Goal: Task Accomplishment & Management: Use online tool/utility

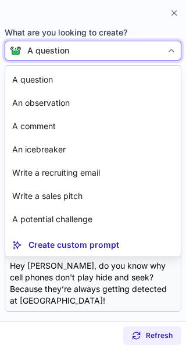
scroll to position [298, 0]
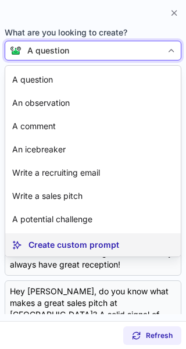
click at [45, 244] on p "Create custom prompt" at bounding box center [74, 245] width 91 height 12
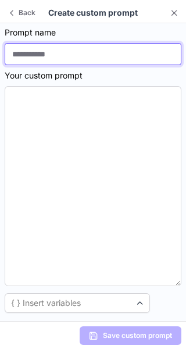
click at [30, 57] on input at bounding box center [93, 54] width 177 height 22
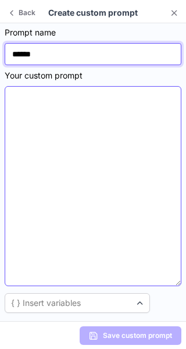
type input "******"
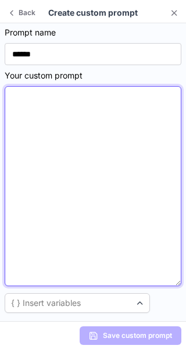
click at [10, 123] on textarea at bounding box center [93, 186] width 177 height 200
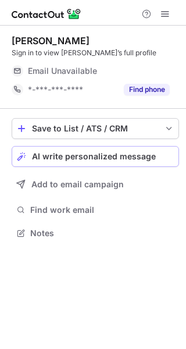
scroll to position [225, 186]
click at [61, 155] on span "AI write personalized message" at bounding box center [94, 156] width 124 height 9
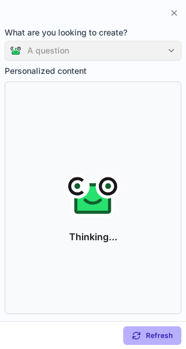
click at [170, 47] on div "A question" at bounding box center [93, 51] width 177 height 20
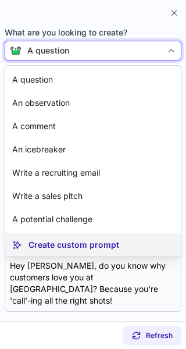
click at [50, 247] on p "Create custom prompt" at bounding box center [74, 245] width 91 height 12
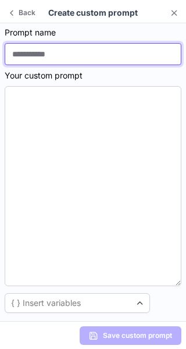
click at [20, 52] on input at bounding box center [93, 54] width 177 height 22
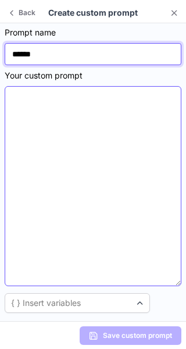
type input "******"
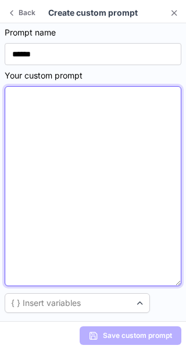
click at [16, 108] on textarea at bounding box center [93, 186] width 177 height 200
paste textarea "**********"
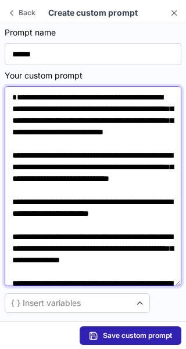
scroll to position [107, 0]
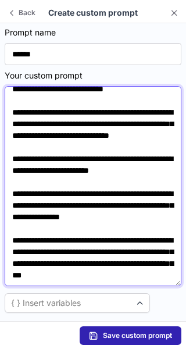
drag, startPoint x: 153, startPoint y: 141, endPoint x: 118, endPoint y: 143, distance: 35.6
click at [118, 143] on textarea "**********" at bounding box center [93, 186] width 177 height 200
click at [116, 141] on textarea "**********" at bounding box center [93, 186] width 177 height 200
drag, startPoint x: 116, startPoint y: 141, endPoint x: 124, endPoint y: 152, distance: 12.9
click at [124, 152] on textarea "**********" at bounding box center [93, 186] width 177 height 200
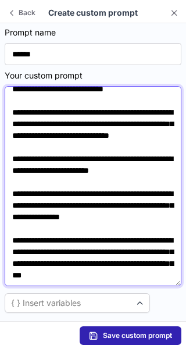
paste textarea
drag, startPoint x: 11, startPoint y: 206, endPoint x: 37, endPoint y: 215, distance: 27.8
click at [37, 215] on textarea "**********" at bounding box center [93, 186] width 177 height 200
paste textarea
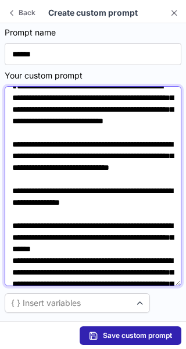
scroll to position [0, 0]
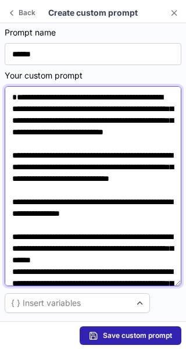
drag, startPoint x: 76, startPoint y: 120, endPoint x: 144, endPoint y: 118, distance: 67.6
click at [144, 118] on textarea "**********" at bounding box center [93, 186] width 177 height 200
paste textarea
drag, startPoint x: 127, startPoint y: 109, endPoint x: 73, endPoint y: 111, distance: 54.7
click at [73, 111] on textarea "**********" at bounding box center [93, 186] width 177 height 200
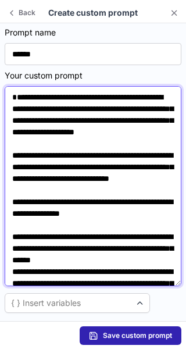
drag, startPoint x: 123, startPoint y: 110, endPoint x: 70, endPoint y: 108, distance: 53.6
click at [70, 108] on textarea "**********" at bounding box center [93, 186] width 177 height 200
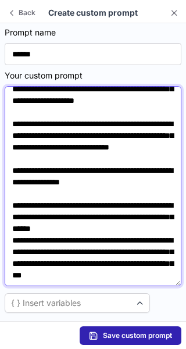
scroll to position [78, 0]
drag, startPoint x: 34, startPoint y: 179, endPoint x: 74, endPoint y: 179, distance: 40.7
click at [74, 179] on textarea "**********" at bounding box center [93, 186] width 177 height 200
paste textarea "****"
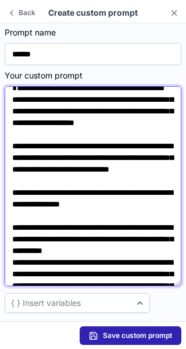
scroll to position [0, 0]
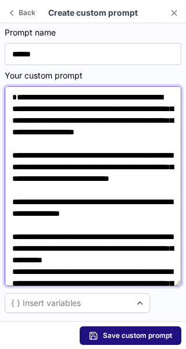
type textarea "**********"
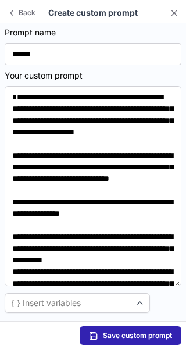
click at [107, 336] on span "Save custom prompt" at bounding box center [137, 335] width 69 height 9
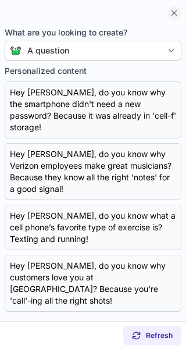
click at [173, 11] on span at bounding box center [174, 12] width 9 height 9
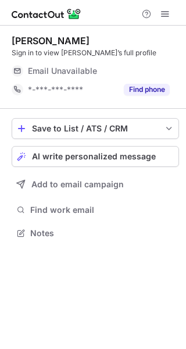
scroll to position [225, 186]
click at [125, 157] on span "AI write personalized message" at bounding box center [94, 156] width 124 height 9
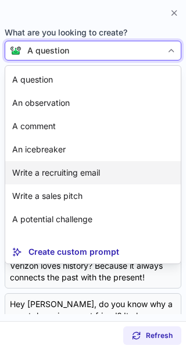
scroll to position [21, 0]
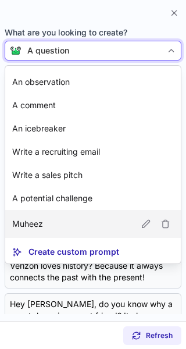
click at [54, 223] on article "Muheez" at bounding box center [93, 224] width 176 height 28
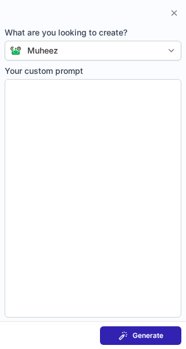
type textarea "**********"
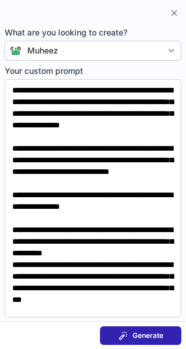
scroll to position [40, 0]
click at [116, 332] on button "Generate" at bounding box center [140, 335] width 81 height 19
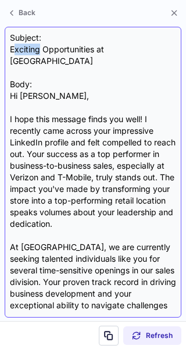
drag, startPoint x: 14, startPoint y: 45, endPoint x: 30, endPoint y: 48, distance: 16.0
click at [35, 48] on div "Subject: Exciting Opportunities at Skecher Body: Hi Benjamin, I hope this messa…" at bounding box center [93, 172] width 166 height 280
click at [9, 45] on div "Subject: Exciting Opportunities at Skecher Body: Hi Benjamin, I hope this messa…" at bounding box center [93, 172] width 177 height 291
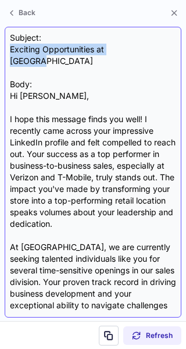
drag, startPoint x: 9, startPoint y: 45, endPoint x: 140, endPoint y: 45, distance: 130.9
click at [140, 45] on div "Subject: Exciting Opportunities at Skecher Body: Hi Benjamin, I hope this messa…" at bounding box center [93, 172] width 177 height 291
copy div "Exciting Opportunities at Skecher"
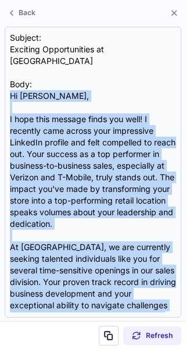
scroll to position [243, 0]
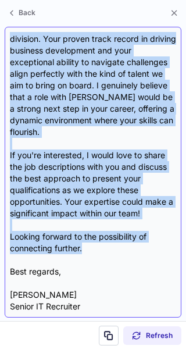
drag, startPoint x: 10, startPoint y: 80, endPoint x: 131, endPoint y: 241, distance: 201.2
click at [131, 241] on div "Subject: Exciting Opportunities at Skecher Body: Hi Benjamin, I hope this messa…" at bounding box center [93, 172] width 166 height 280
copy div "Hi Benjamin, I hope this message finds you well! I recently came across your im…"
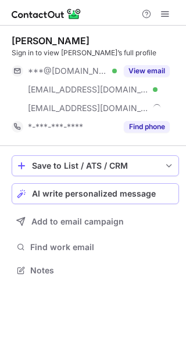
scroll to position [262, 186]
click at [98, 160] on button "Save to List / ATS / CRM" at bounding box center [96, 165] width 168 height 21
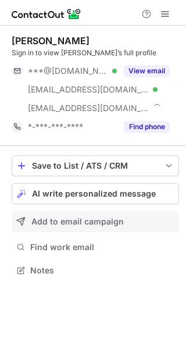
scroll to position [262, 186]
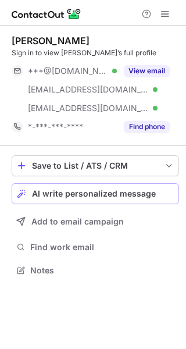
click at [85, 191] on span "AI write personalized message" at bounding box center [94, 193] width 124 height 9
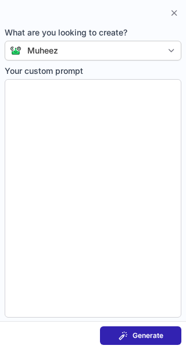
type textarea "**********"
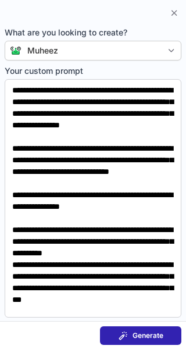
click at [130, 336] on div "Generate" at bounding box center [141, 335] width 45 height 9
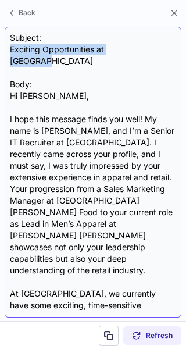
drag, startPoint x: 9, startPoint y: 45, endPoint x: 169, endPoint y: 45, distance: 160.0
click at [169, 45] on div "Subject: Exciting Opportunities at Skechers Body: Hi Bernie, I hope this messag…" at bounding box center [93, 172] width 177 height 291
copy div "Exciting Opportunities at Skechers"
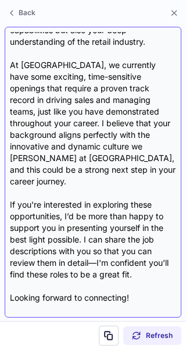
scroll to position [243, 0]
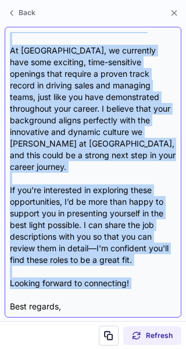
drag, startPoint x: 11, startPoint y: 84, endPoint x: 119, endPoint y: 248, distance: 197.0
click at [119, 248] on div "Subject: Exciting Opportunities at Skechers Body: Hi Bernie, I hope this messag…" at bounding box center [93, 172] width 166 height 280
copy div "Hi Bernie, I hope this message finds you well! My name is Christian Lara, and I…"
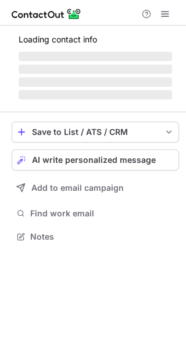
scroll to position [244, 186]
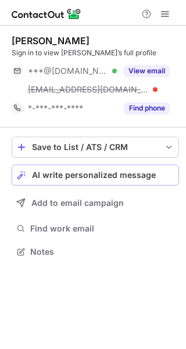
click at [114, 173] on span "AI write personalized message" at bounding box center [94, 174] width 124 height 9
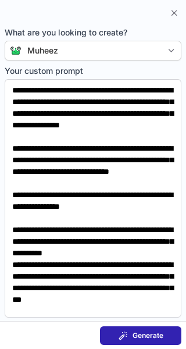
click at [159, 336] on span "Generate" at bounding box center [148, 335] width 31 height 9
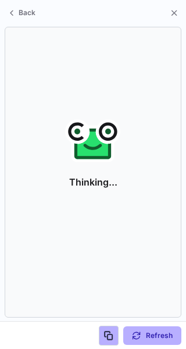
scroll to position [225, 186]
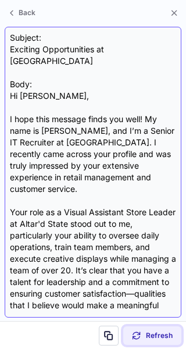
drag, startPoint x: 159, startPoint y: 336, endPoint x: 144, endPoint y: 300, distance: 38.8
click at [144, 300] on div "Back Subject: Exciting Opportunities at Skechers Body: Hi Brittany, I hope this…" at bounding box center [93, 174] width 186 height 349
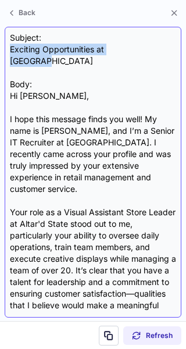
drag, startPoint x: 10, startPoint y: 47, endPoint x: 151, endPoint y: 45, distance: 140.2
click at [151, 45] on div "Subject: Exciting Opportunities at Skechers Body: Hi Brittany, I hope this mess…" at bounding box center [93, 172] width 166 height 280
copy div "Exciting Opportunities at Skechers"
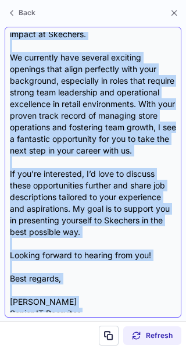
scroll to position [301, 0]
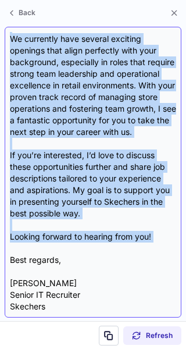
drag, startPoint x: 9, startPoint y: 83, endPoint x: 79, endPoint y: 245, distance: 176.7
click at [79, 245] on div "Subject: Exciting Opportunities at Skechers Body: Hi Brittany, I hope this mess…" at bounding box center [93, 172] width 177 height 291
copy div "Hi Brittany, I hope this message finds you well! My name is Christian Lara, and…"
